Goal: Task Accomplishment & Management: Use online tool/utility

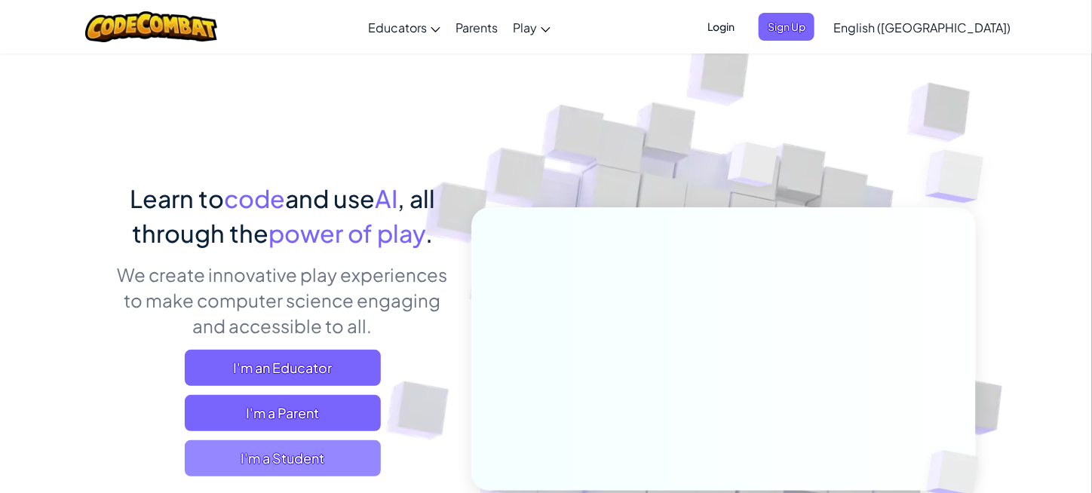
click at [340, 443] on span "I'm a Student" at bounding box center [283, 458] width 196 height 36
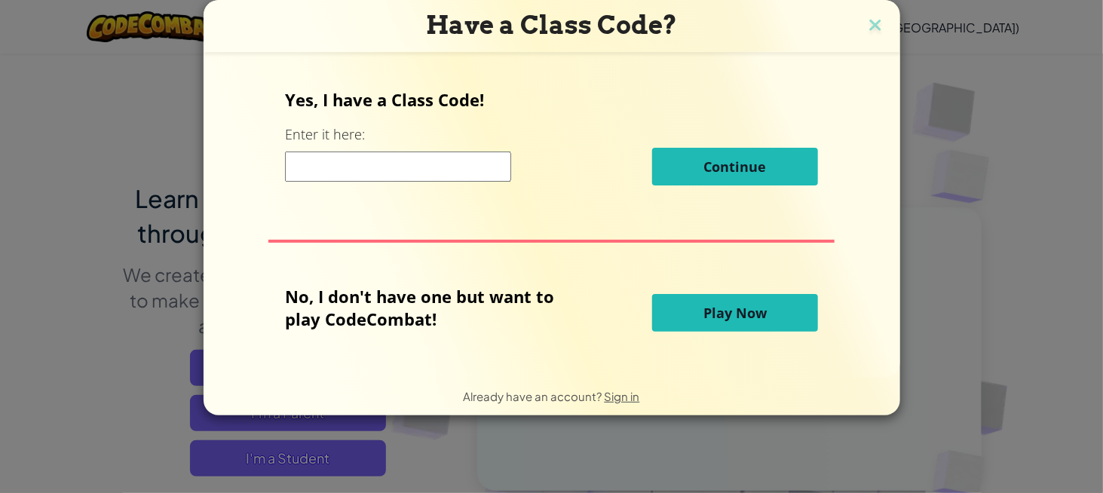
click at [493, 163] on input at bounding box center [398, 167] width 226 height 30
click at [721, 305] on span "Play Now" at bounding box center [734, 313] width 63 height 18
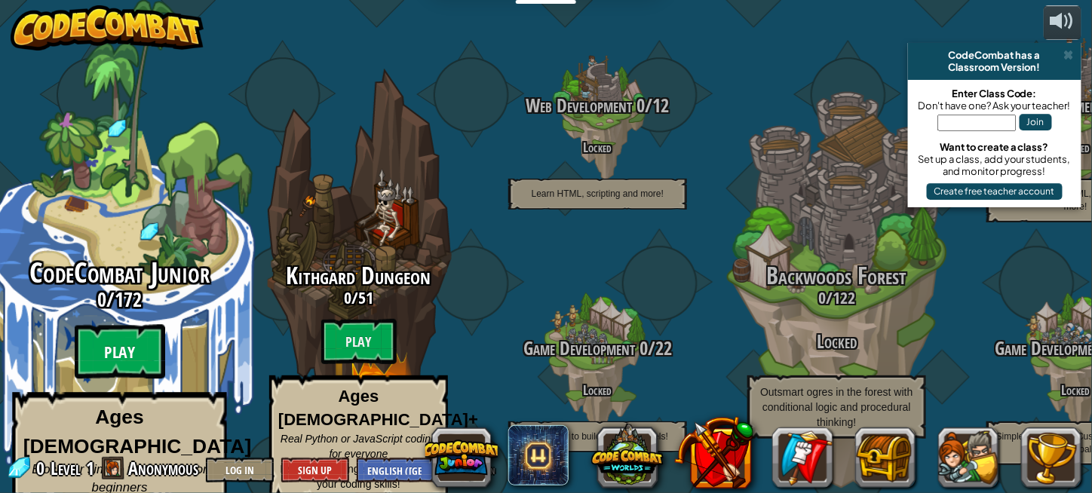
click at [124, 330] on btn "Play" at bounding box center [120, 352] width 90 height 54
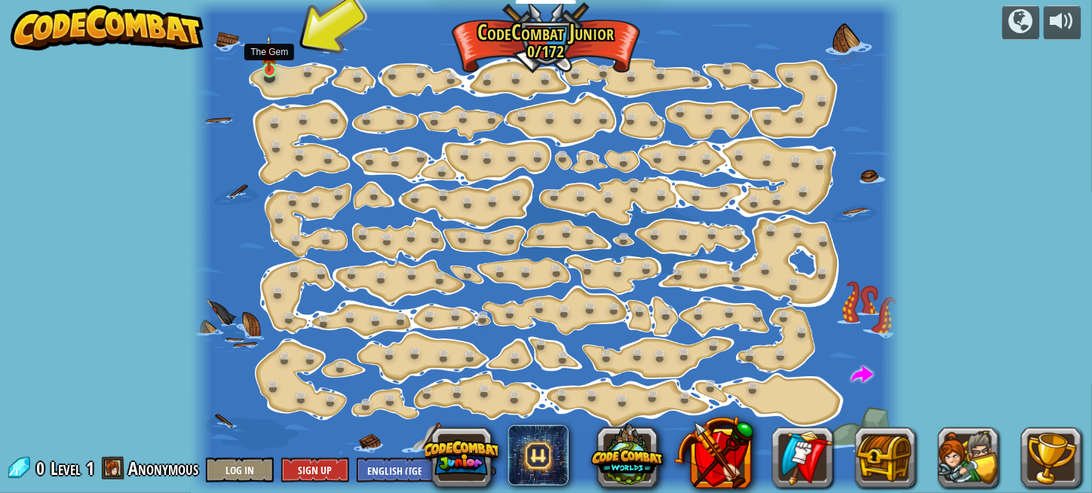
click at [269, 51] on img at bounding box center [269, 53] width 17 height 38
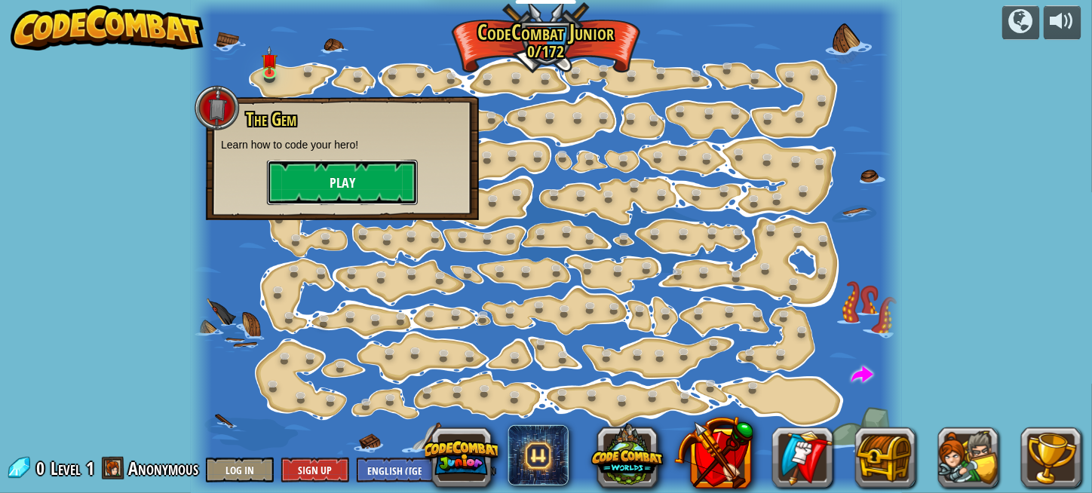
click at [331, 175] on button "Play" at bounding box center [342, 182] width 151 height 45
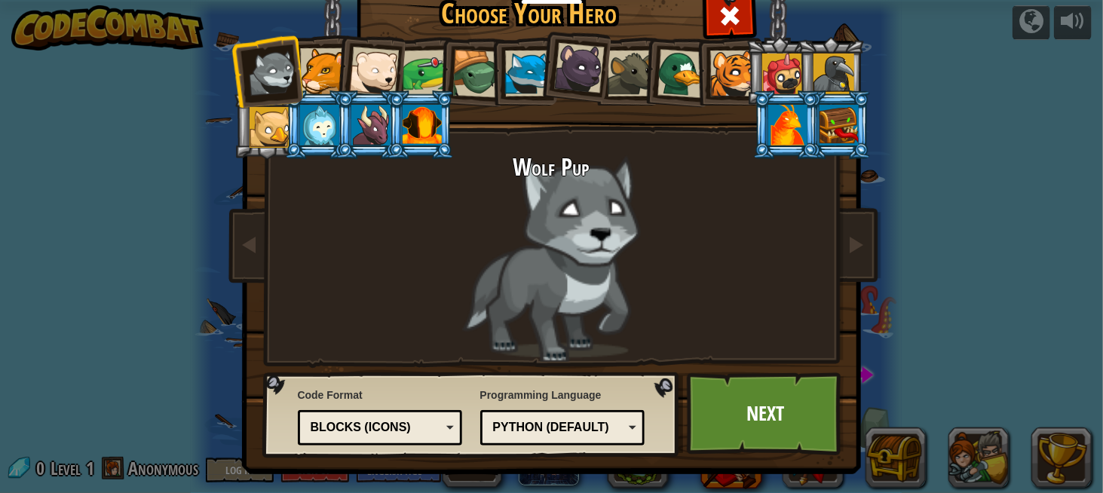
click at [621, 88] on div at bounding box center [631, 74] width 46 height 46
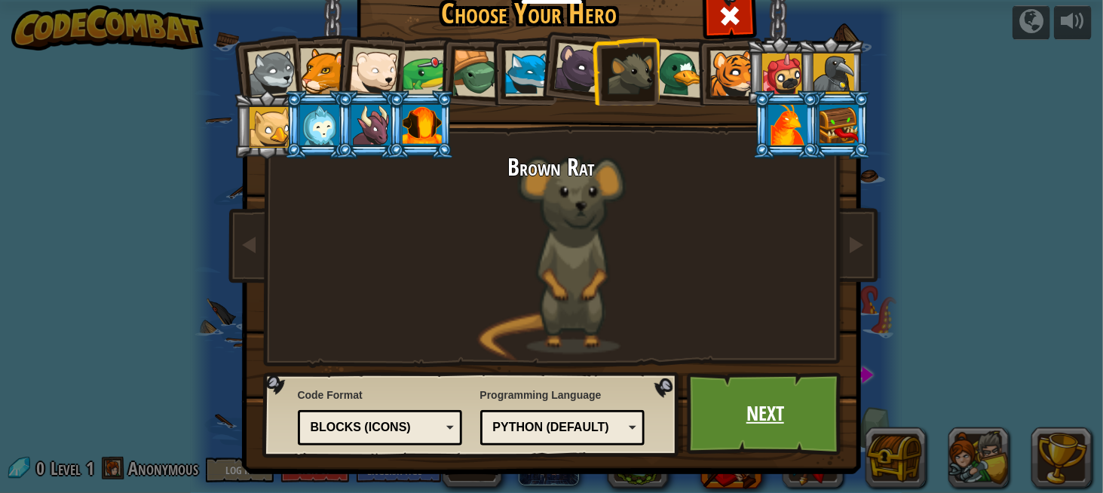
click at [748, 403] on link "Next" at bounding box center [766, 413] width 158 height 83
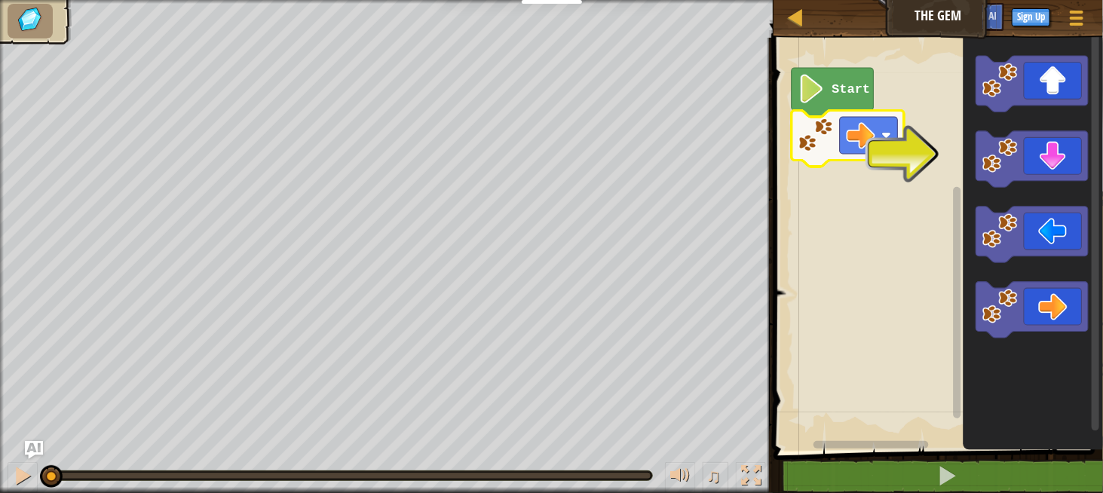
click at [917, 149] on rect "Blockly Workspace" at bounding box center [936, 240] width 334 height 421
click at [886, 142] on rect "Blockly Workspace" at bounding box center [869, 135] width 58 height 37
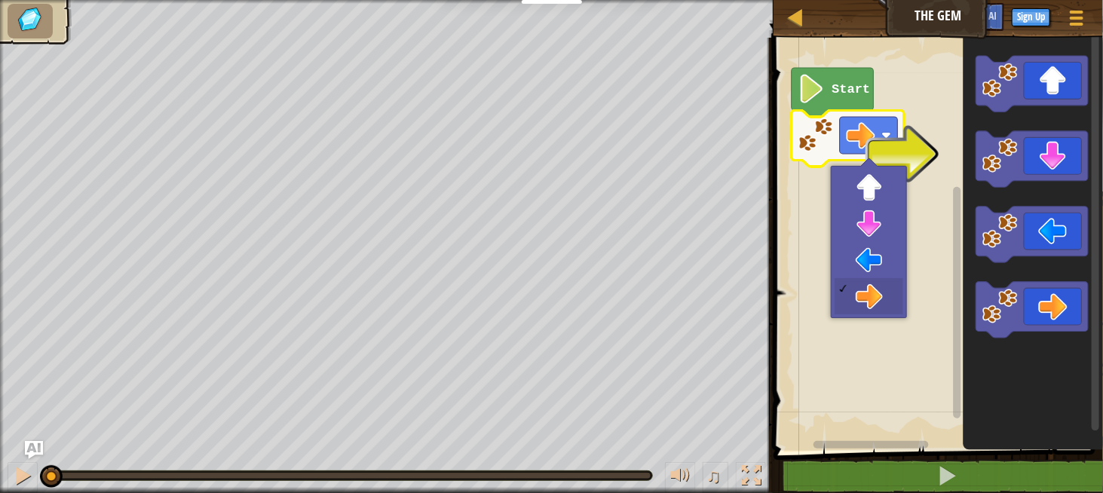
click at [911, 155] on rect "Blockly Workspace" at bounding box center [936, 240] width 334 height 421
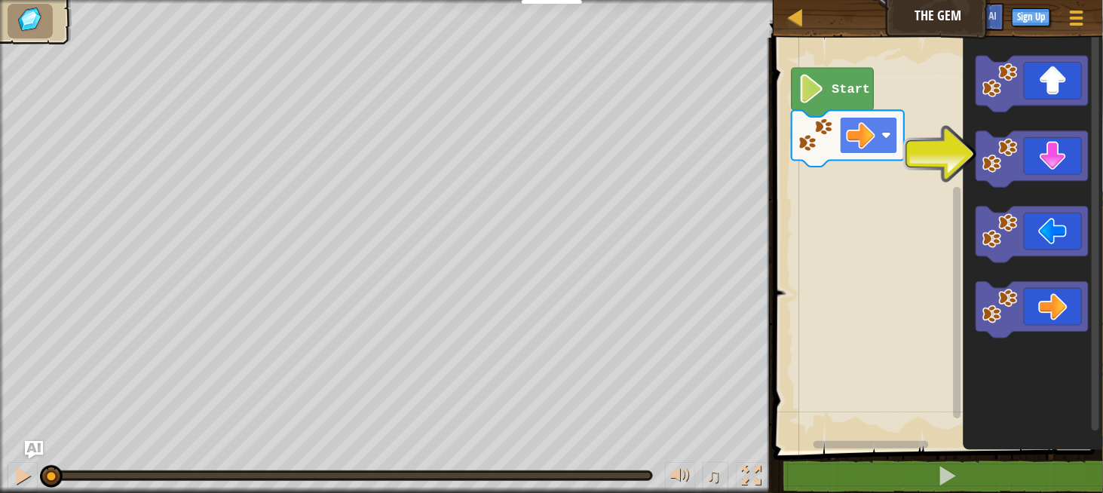
click at [866, 143] on image "Blockly Workspace" at bounding box center [860, 135] width 29 height 29
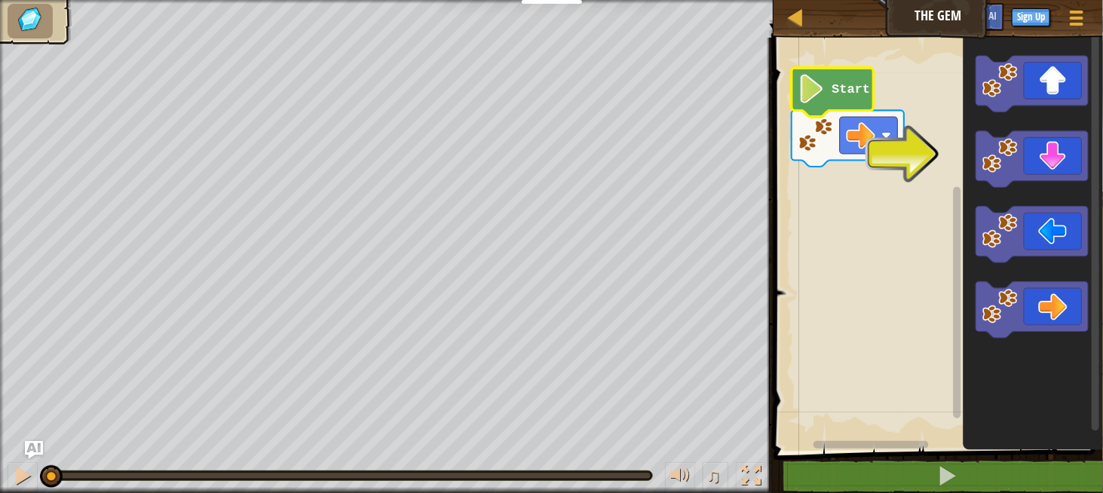
click at [843, 98] on icon "Blockly Workspace" at bounding box center [833, 92] width 82 height 49
click at [837, 91] on text "Start" at bounding box center [851, 89] width 38 height 14
click at [909, 157] on rect "Blockly Workspace" at bounding box center [936, 240] width 334 height 421
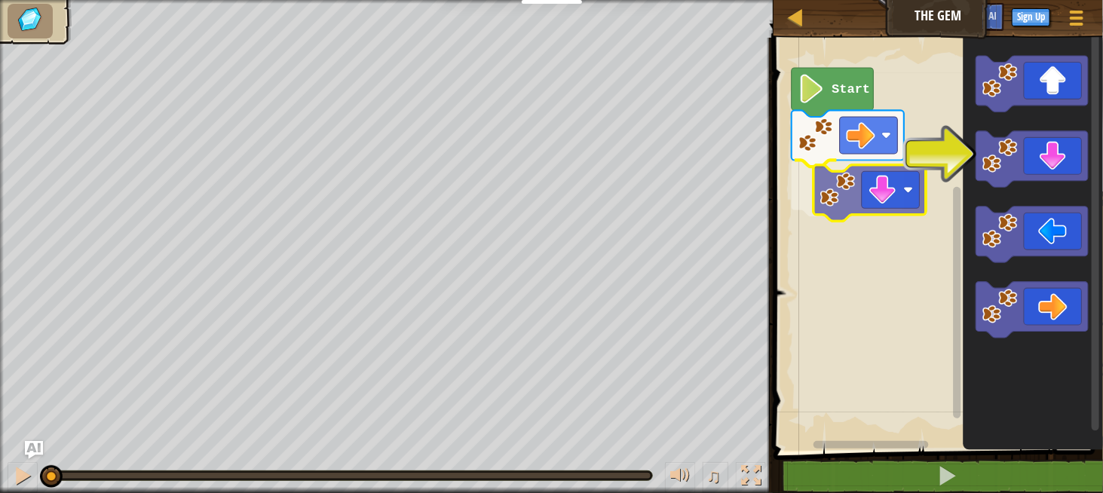
click at [859, 185] on div "Start" at bounding box center [936, 240] width 334 height 421
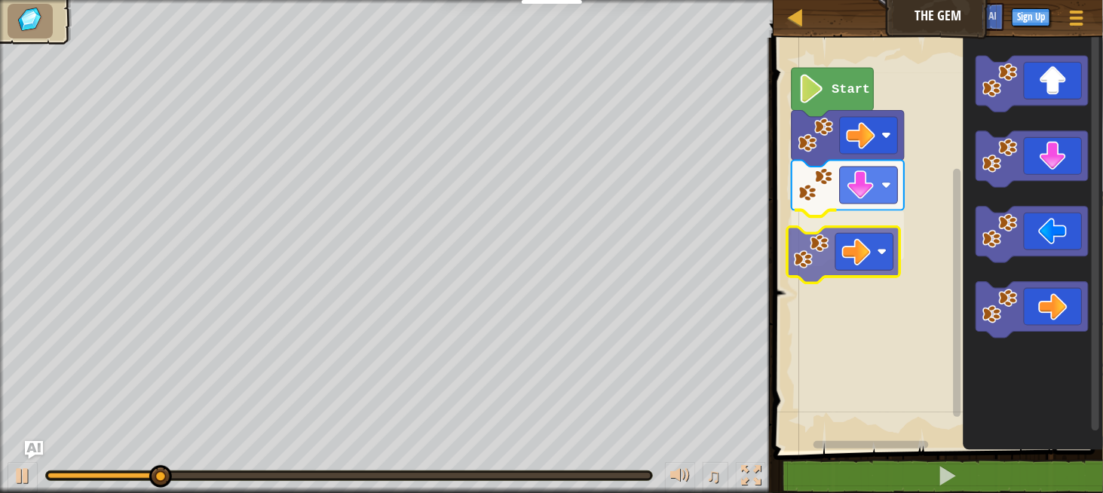
click at [864, 244] on div "Start" at bounding box center [936, 240] width 334 height 421
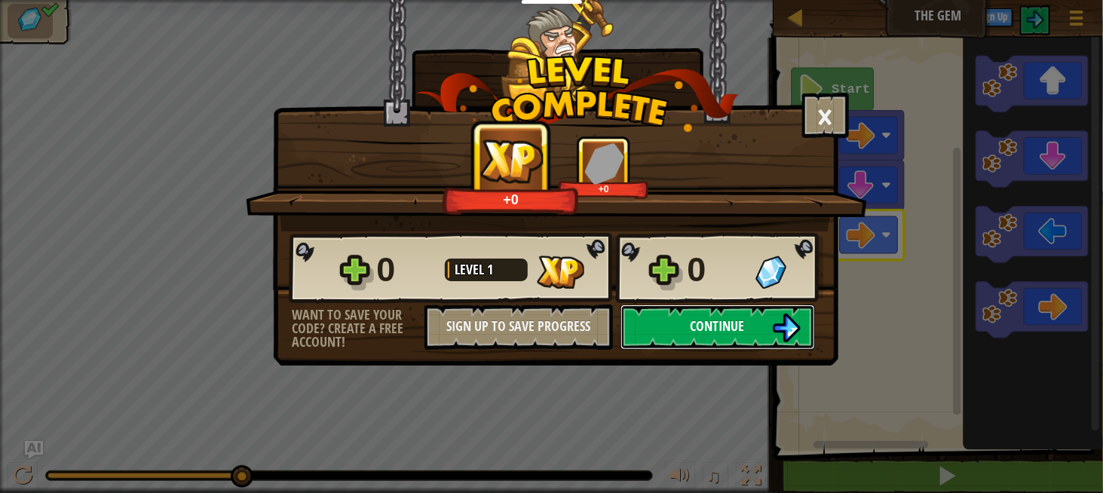
click at [709, 323] on span "Continue" at bounding box center [718, 326] width 54 height 19
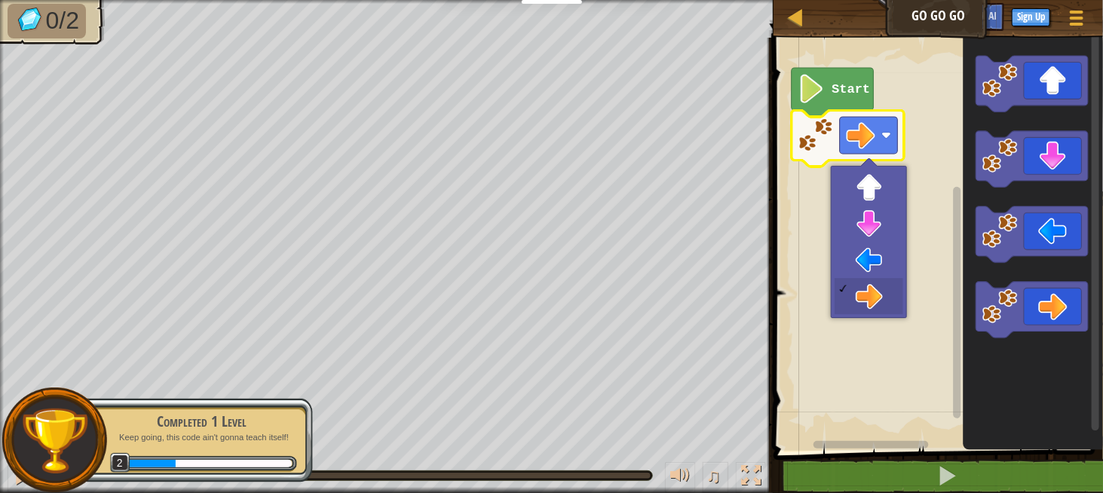
click at [887, 135] on image "Blockly Workspace" at bounding box center [886, 135] width 10 height 10
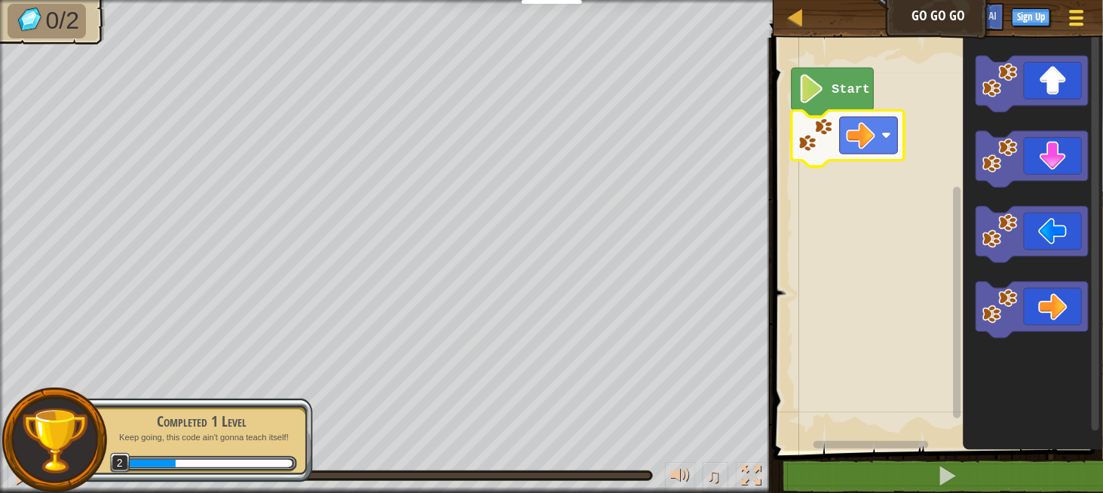
click at [1081, 14] on div at bounding box center [1076, 18] width 20 height 22
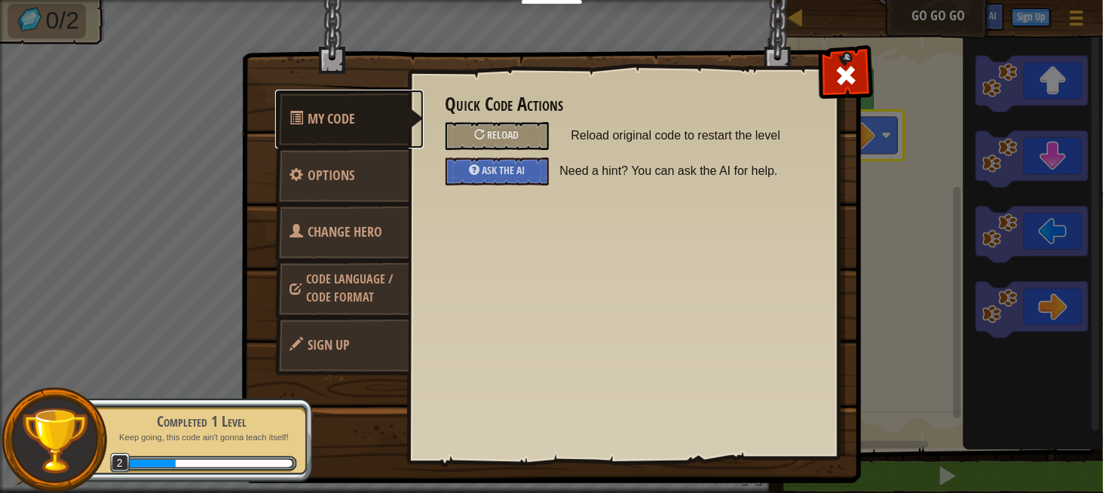
click at [347, 132] on link "My Code" at bounding box center [349, 119] width 149 height 59
click at [373, 284] on span "Code Language / Code Format" at bounding box center [350, 288] width 87 height 35
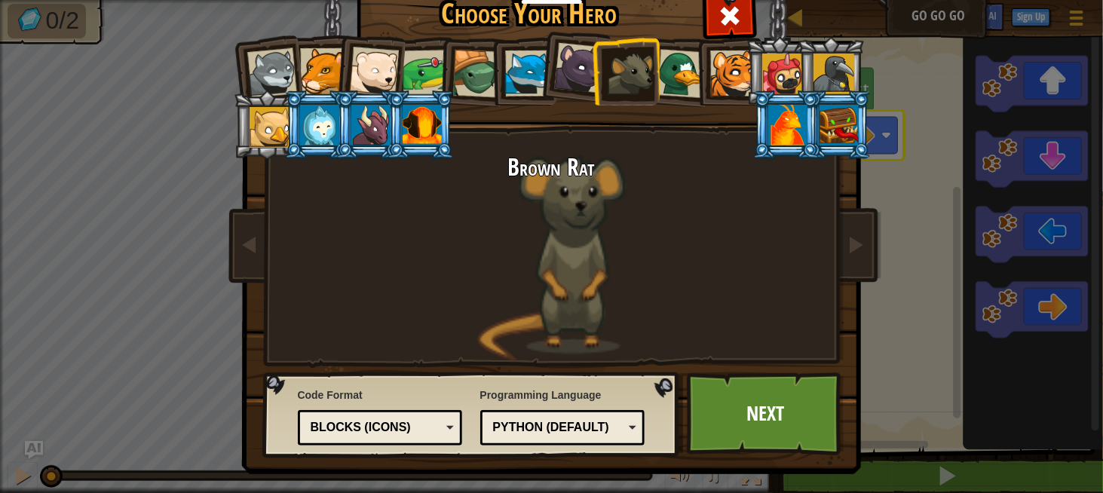
click at [528, 418] on div "Python (Default)" at bounding box center [563, 427] width 146 height 23
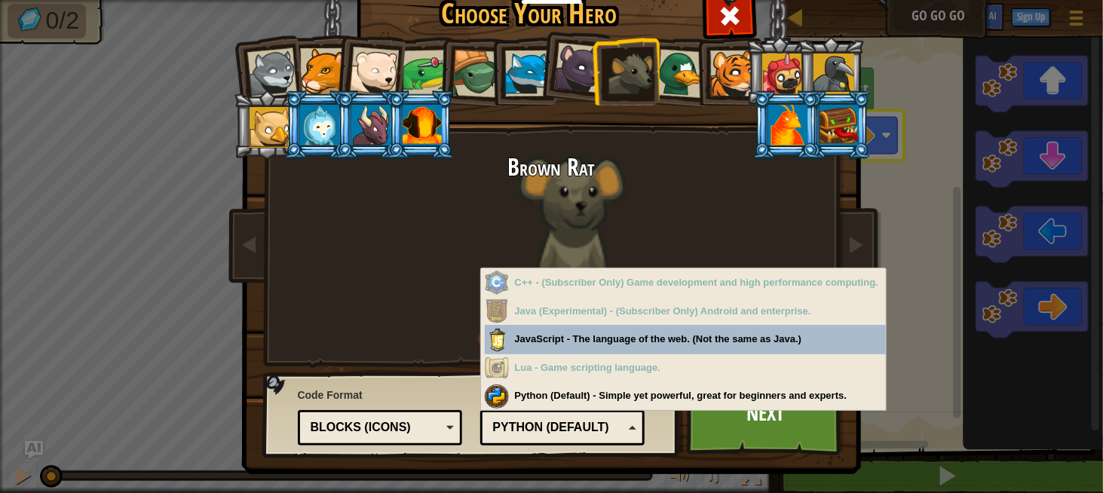
click at [424, 425] on div "Blocks (Icons)" at bounding box center [376, 427] width 130 height 17
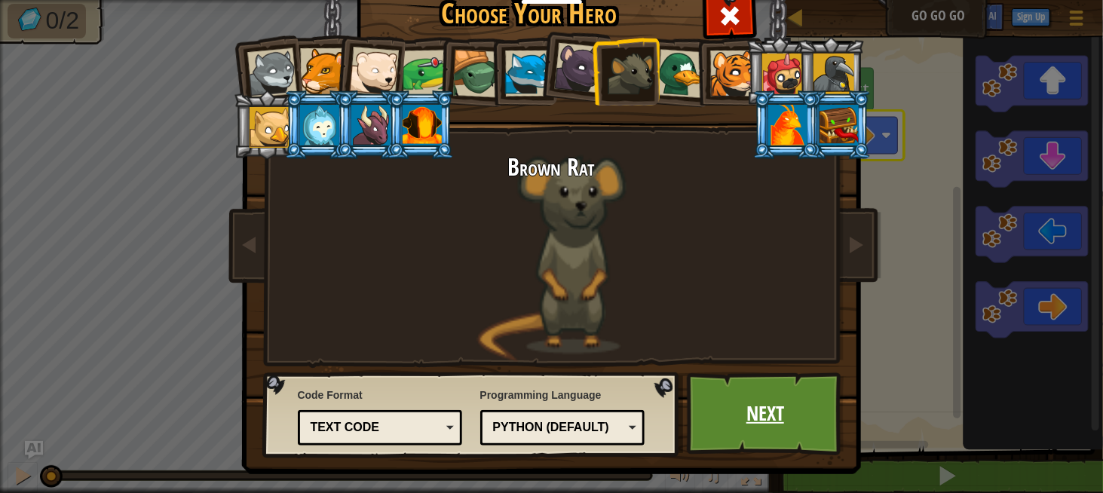
click at [746, 390] on link "Next" at bounding box center [766, 413] width 158 height 83
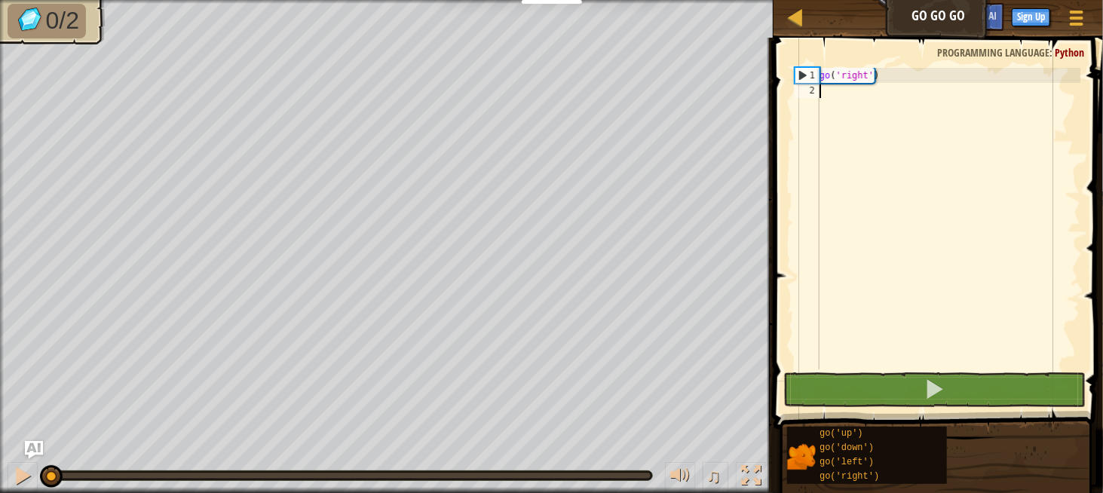
scroll to position [7, 0]
type textarea "go"
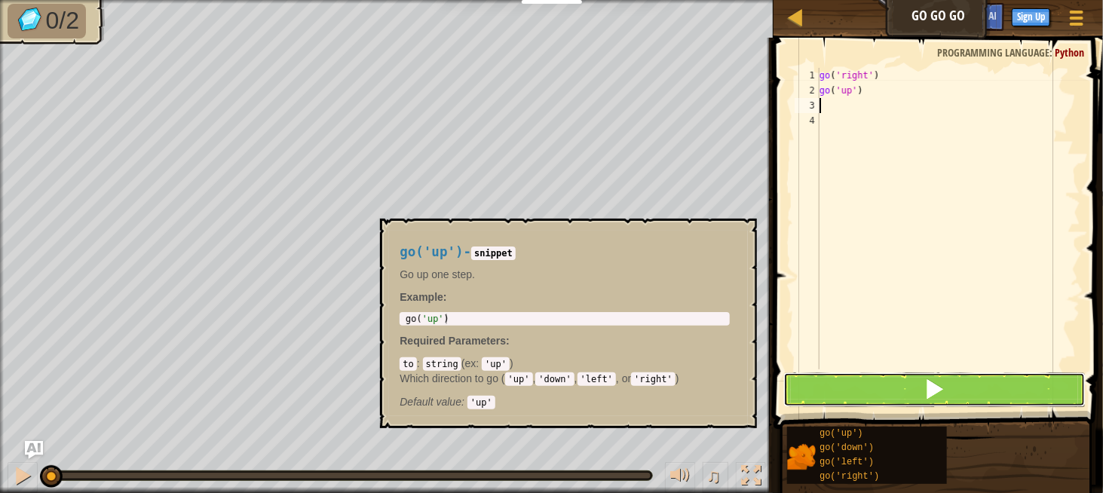
click at [914, 399] on button at bounding box center [934, 389] width 302 height 35
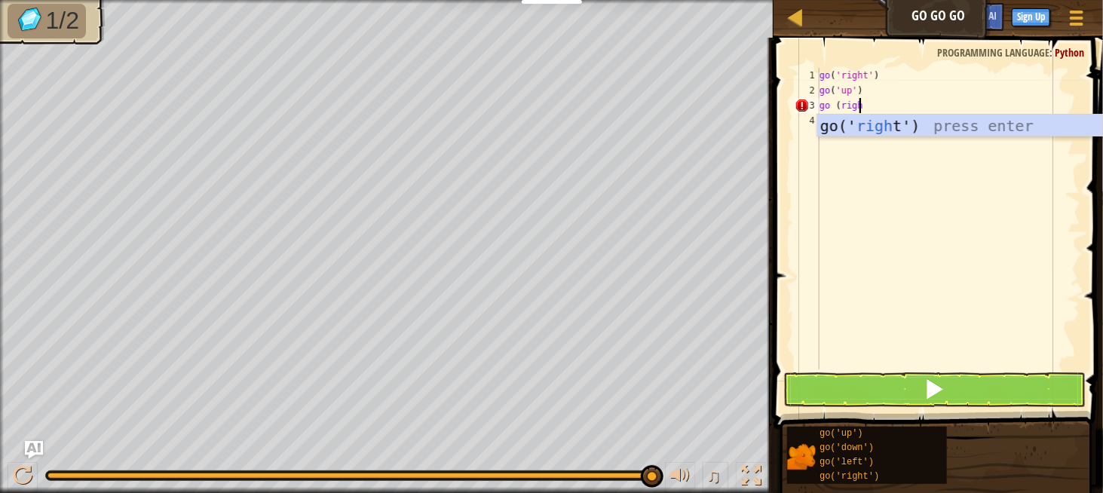
type textarea "go (right"
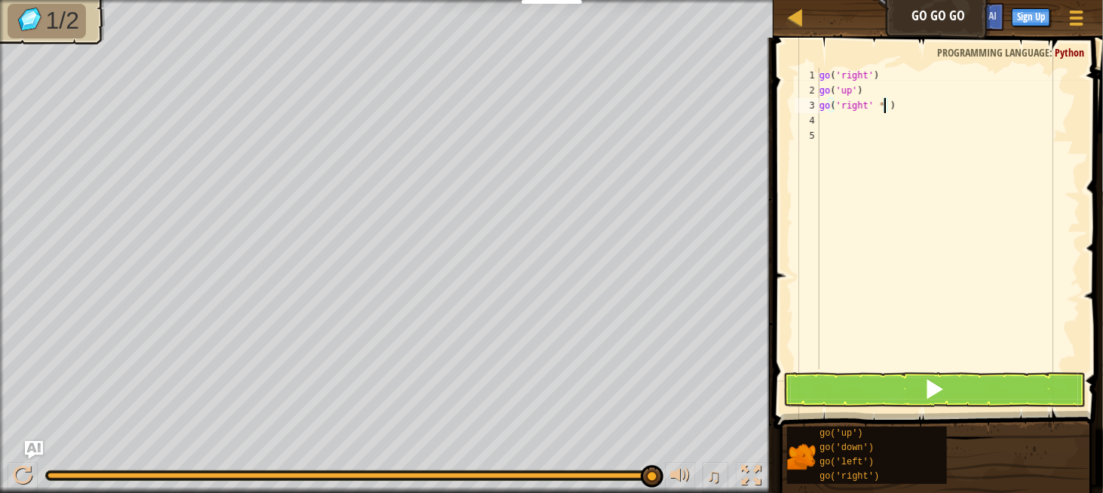
scroll to position [7, 5]
click at [881, 103] on div "go ( 'right' ) go ( 'up' ) go ( 'right' * 'right' )" at bounding box center [948, 234] width 264 height 332
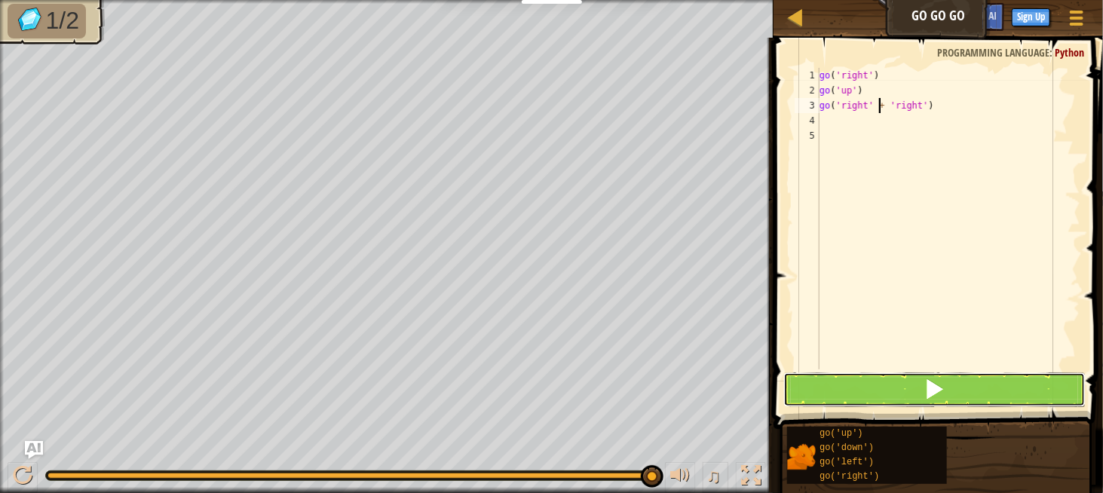
click at [979, 390] on button at bounding box center [934, 389] width 302 height 35
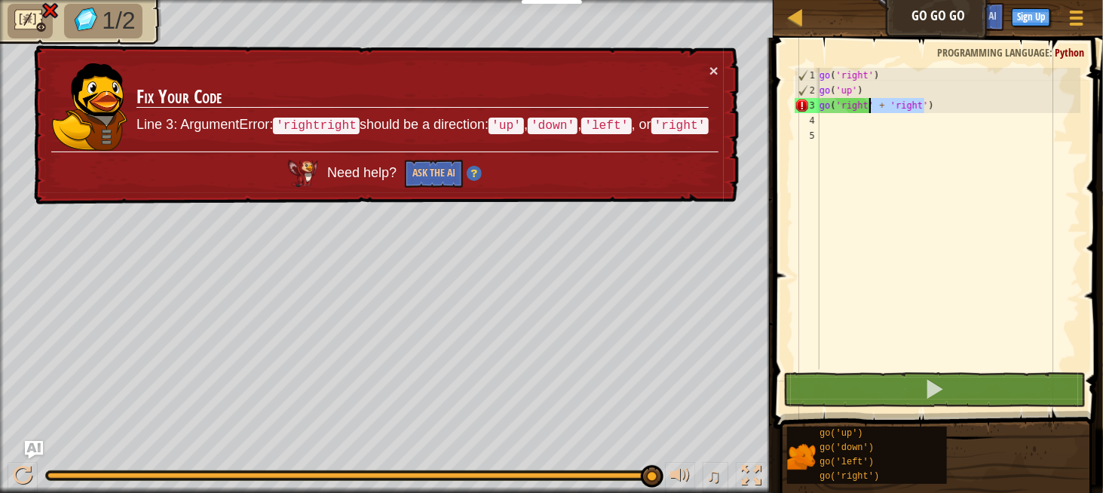
drag, startPoint x: 941, startPoint y: 105, endPoint x: 870, endPoint y: 112, distance: 71.3
click at [870, 112] on div "go ( 'right' ) go ( 'up' ) go ( 'right' + 'right' )" at bounding box center [948, 234] width 264 height 332
click at [939, 109] on div "go ( 'right' ) go ( 'up' ) go ( 'right' + 'right' )" at bounding box center [948, 219] width 264 height 302
drag, startPoint x: 941, startPoint y: 105, endPoint x: 822, endPoint y: 105, distance: 119.1
click at [822, 105] on div "go ( 'right' ) go ( 'up' ) go ( 'right' + 'right' )" at bounding box center [948, 234] width 264 height 332
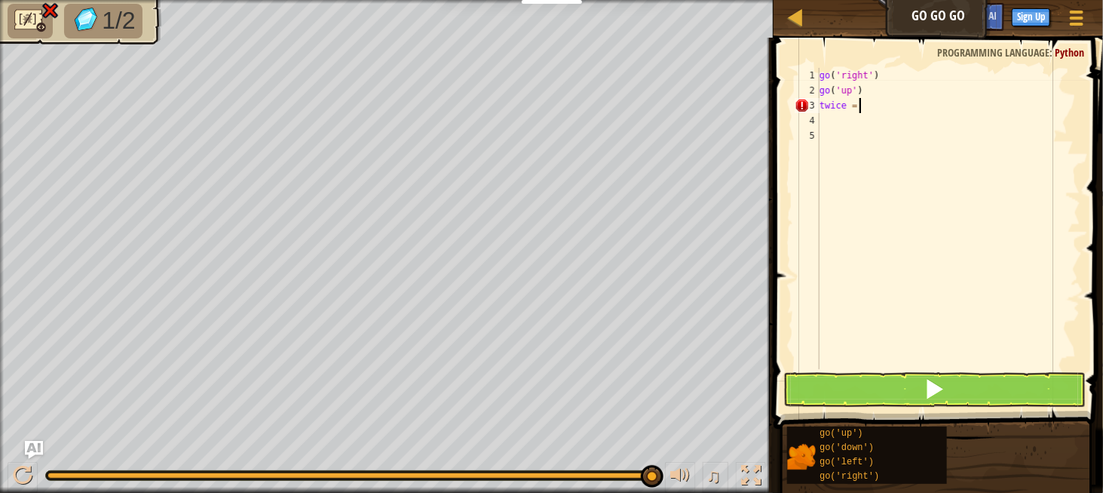
scroll to position [7, 3]
type textarea "twice = go"
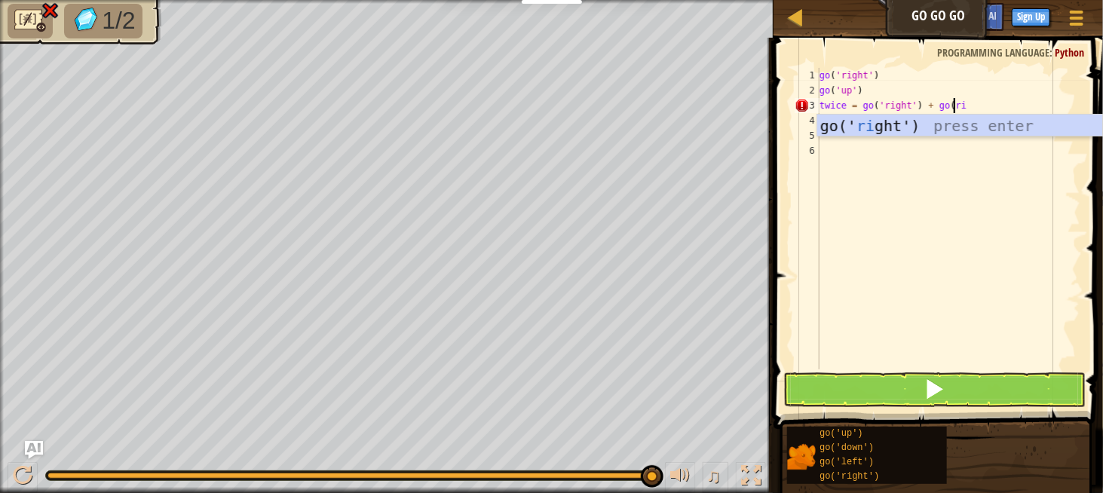
scroll to position [7, 10]
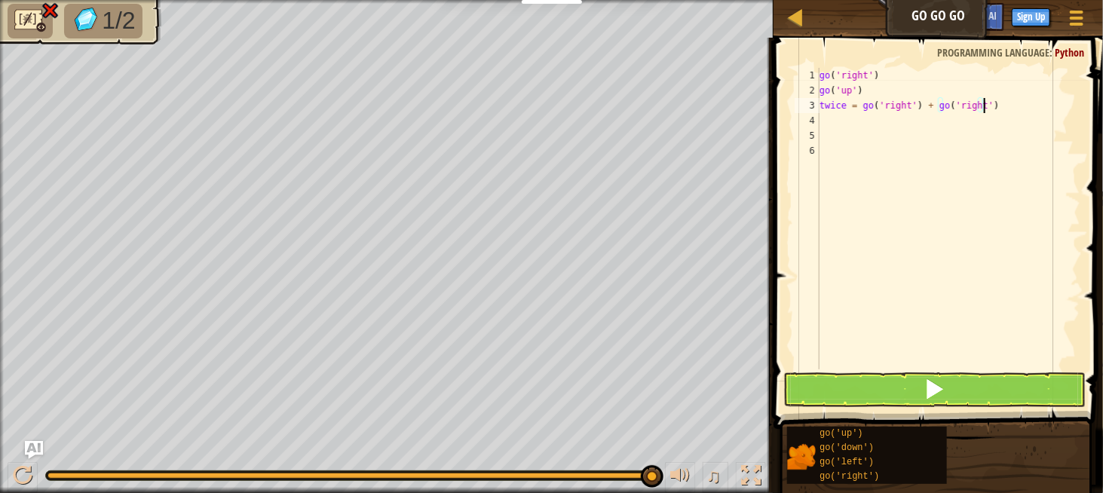
type textarea "twice = go('right') + go('right')"
click at [948, 399] on button at bounding box center [934, 389] width 302 height 35
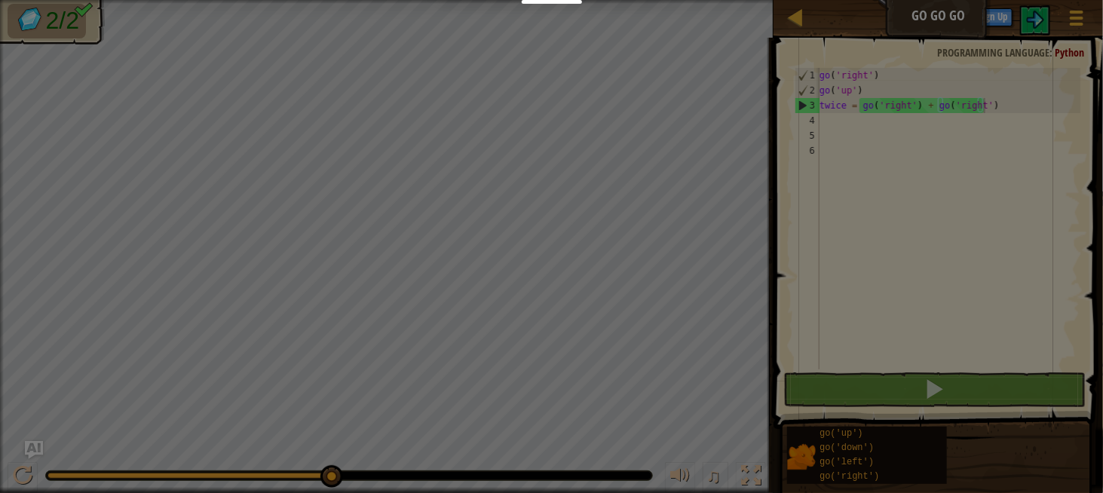
scroll to position [7, 13]
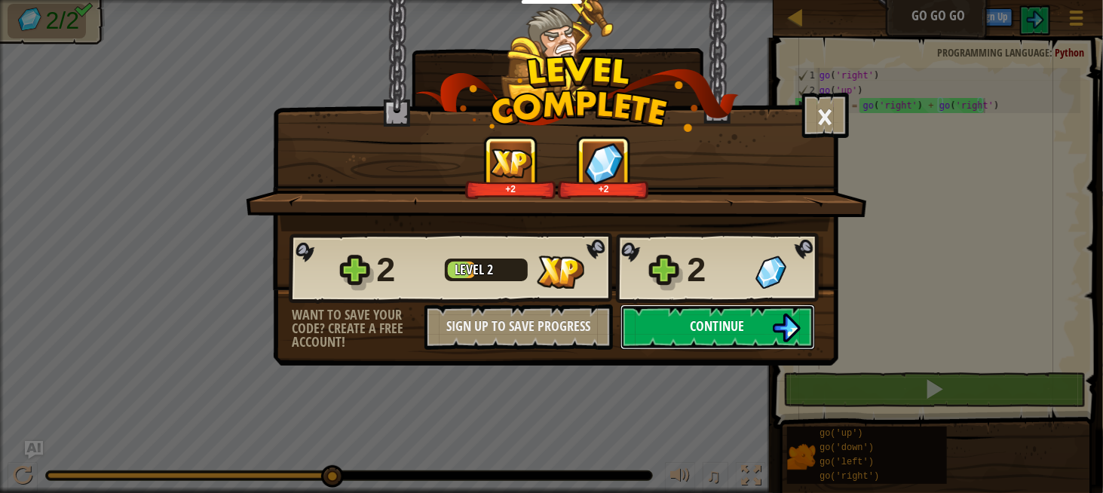
click at [721, 326] on span "Continue" at bounding box center [718, 326] width 54 height 19
